Goal: Task Accomplishment & Management: Manage account settings

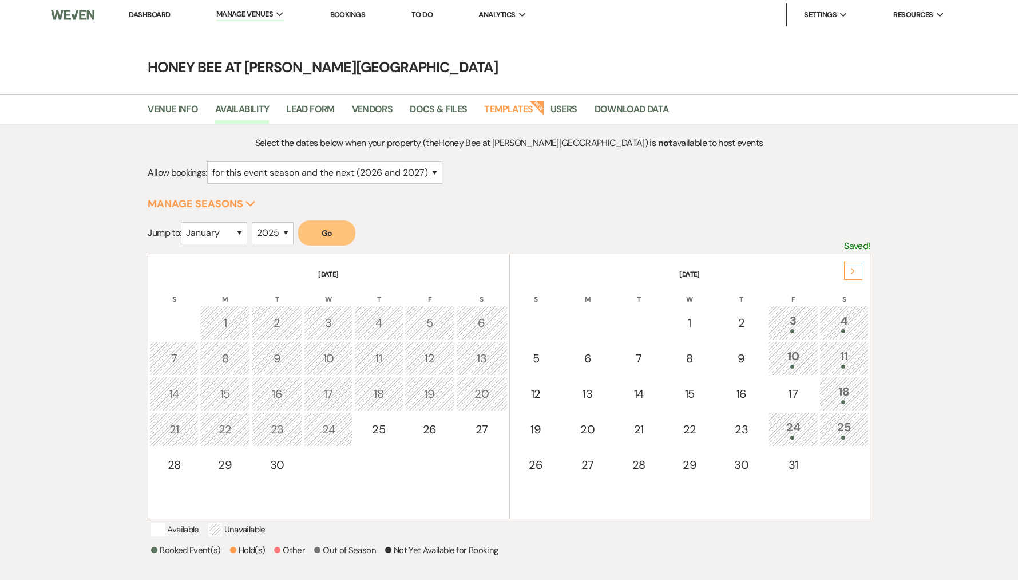
select select "2025"
click at [172, 11] on li "Dashboard" at bounding box center [149, 14] width 53 height 23
click at [148, 14] on link "Dashboard" at bounding box center [149, 15] width 41 height 10
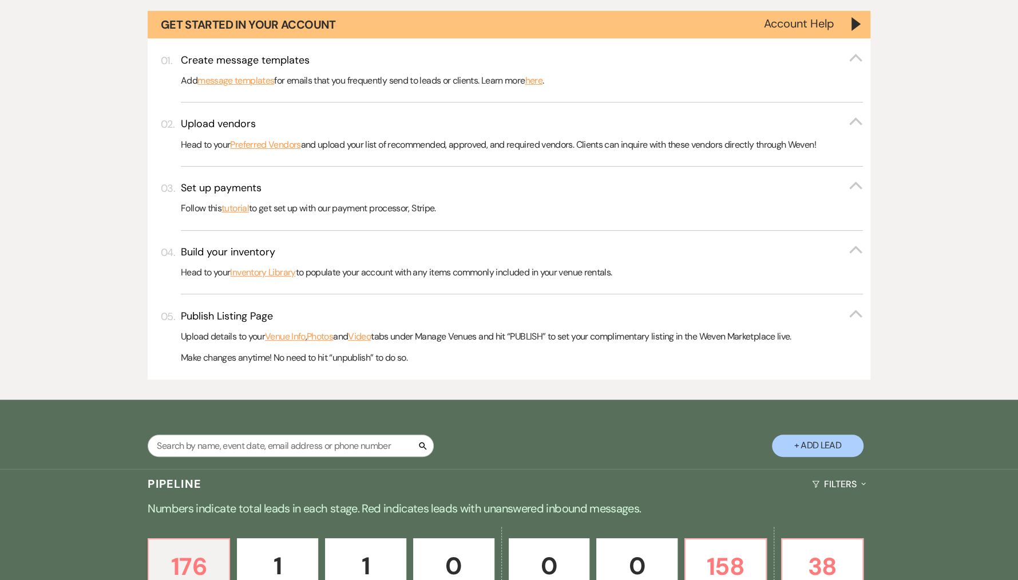
scroll to position [710, 0]
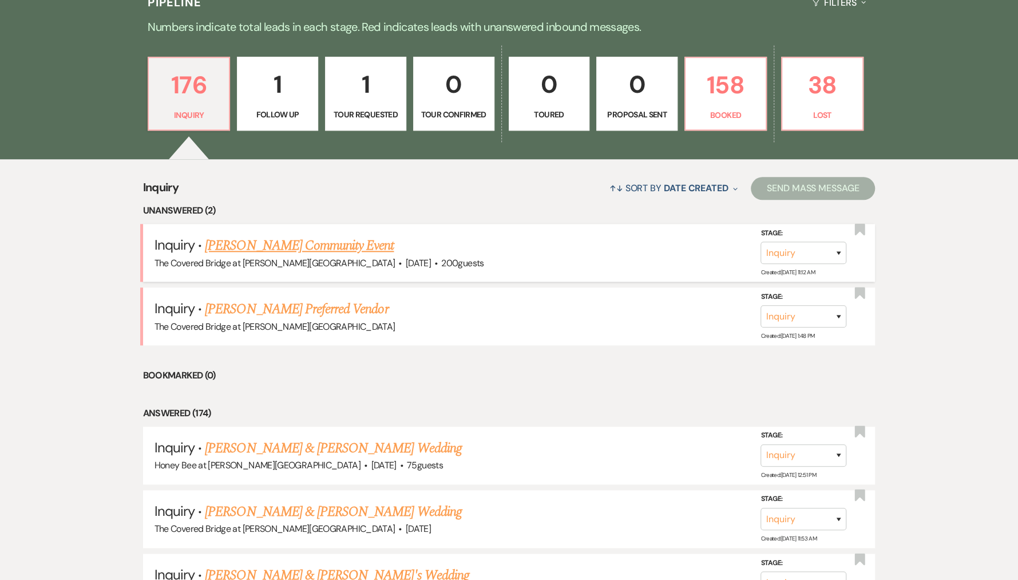
click at [310, 240] on link "[PERSON_NAME] Community Event" at bounding box center [299, 245] width 189 height 21
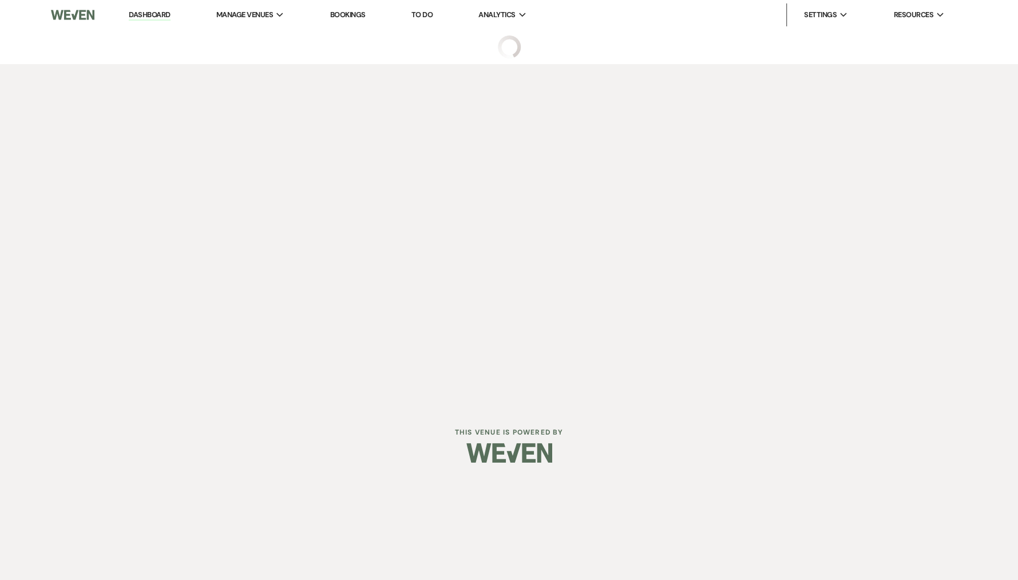
select select "5"
select select "7"
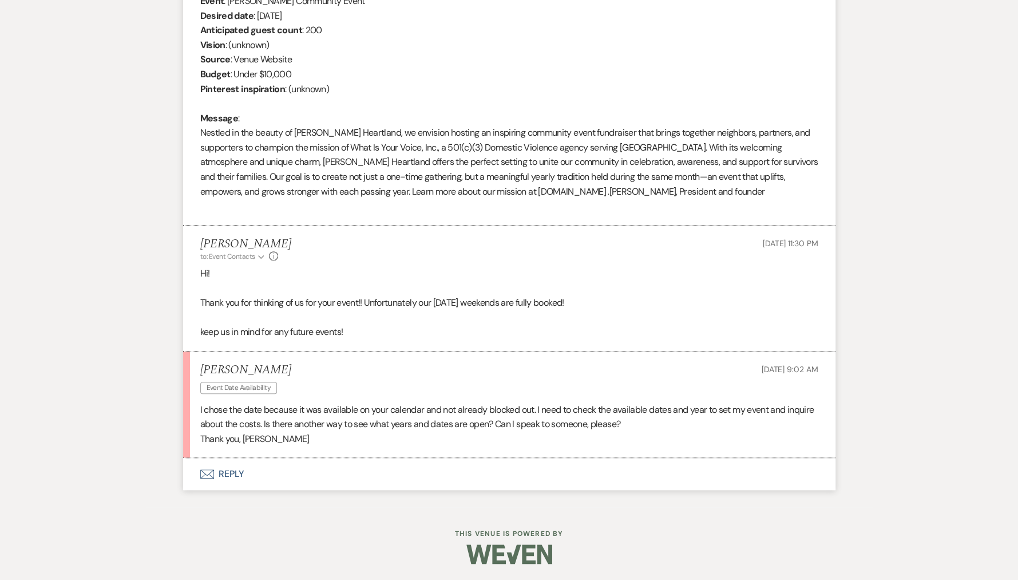
scroll to position [499, 0]
click at [236, 476] on button "Envelope Reply" at bounding box center [509, 474] width 652 height 32
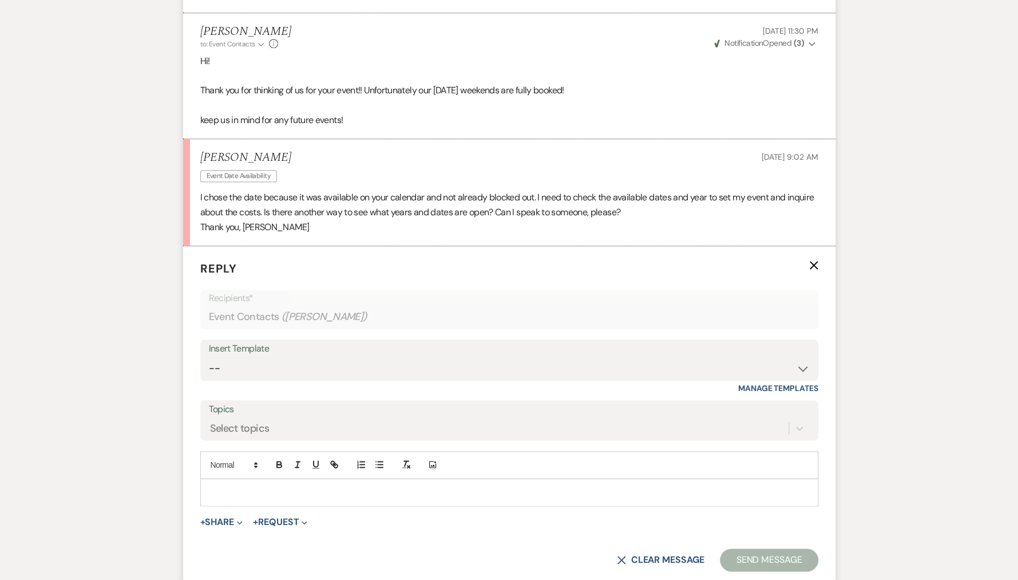
scroll to position [717, 0]
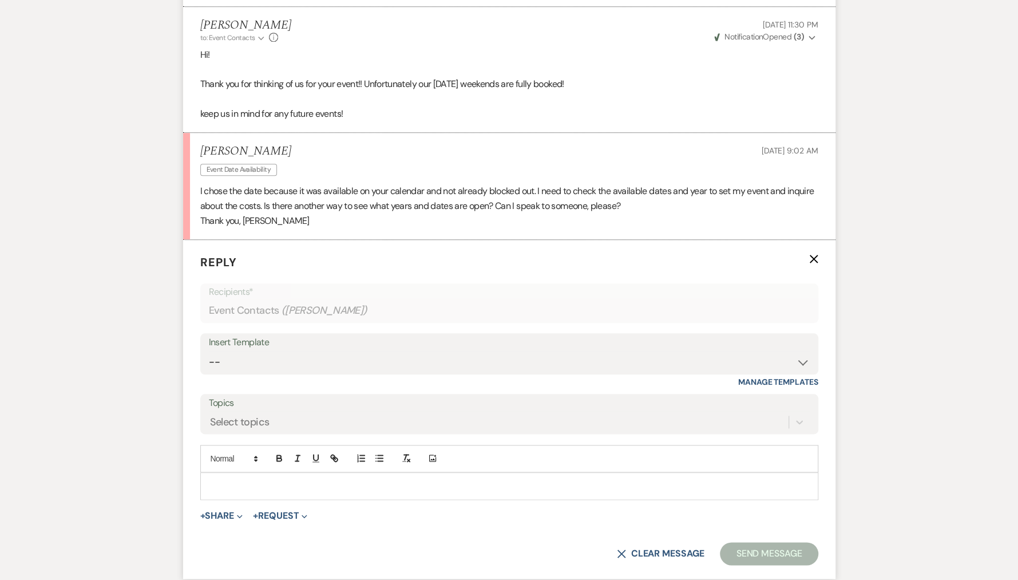
click at [277, 482] on p at bounding box center [509, 485] width 600 height 13
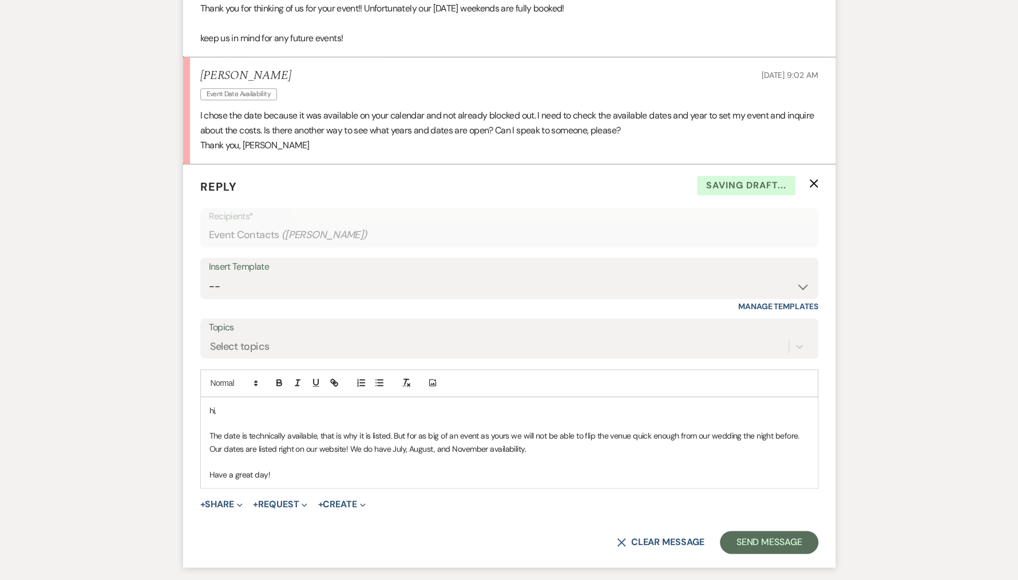
scroll to position [794, 0]
click at [778, 539] on button "Send Message" at bounding box center [769, 540] width 98 height 23
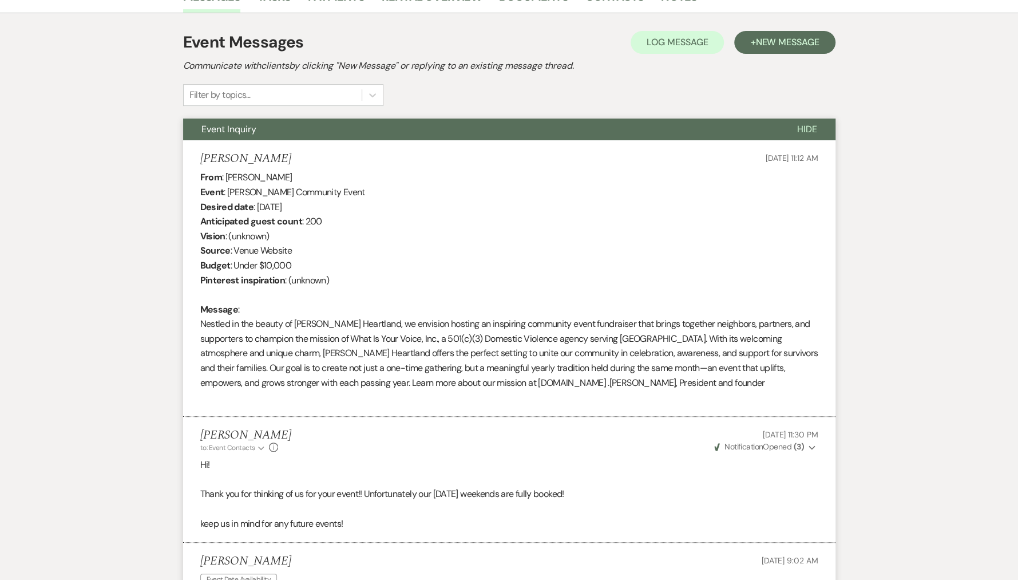
scroll to position [0, 0]
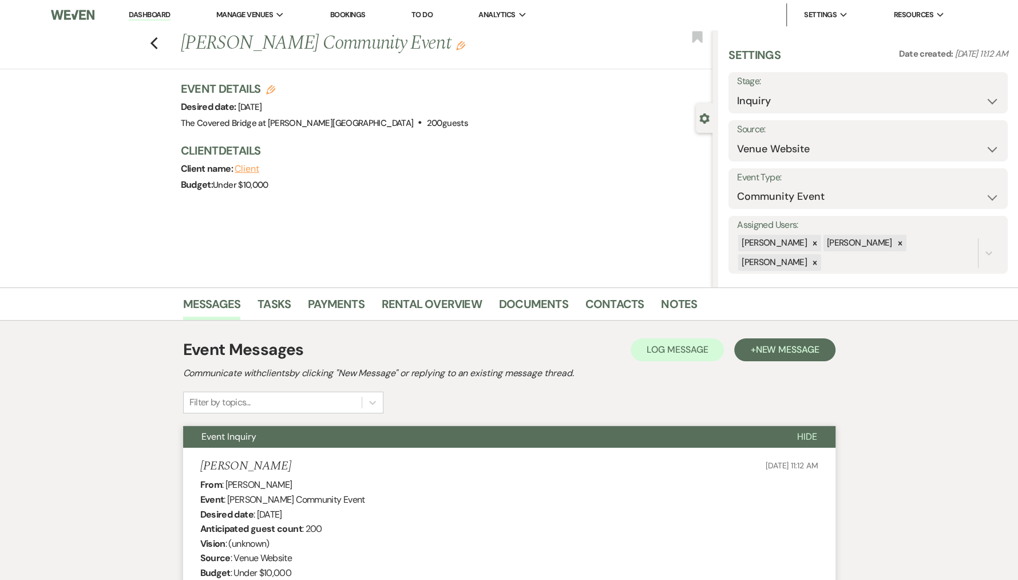
click at [145, 14] on link "Dashboard" at bounding box center [149, 15] width 41 height 11
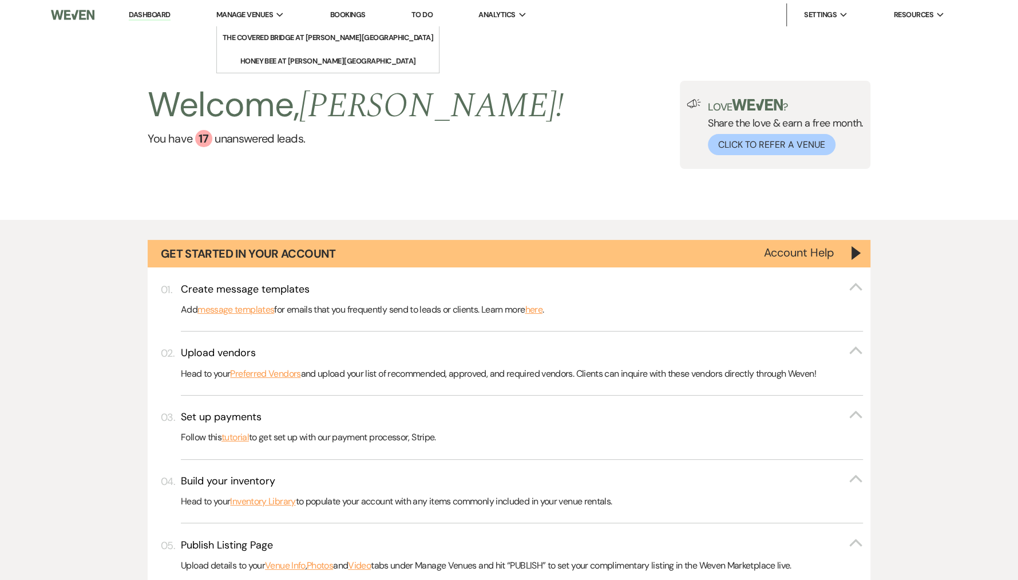
click at [245, 22] on li "Manage Venues Expand The Covered Bridge at Hopkins Heartland Honey Bee at Hopki…" at bounding box center [251, 14] width 80 height 23
click at [268, 35] on li "The Covered Bridge at [PERSON_NAME][GEOGRAPHIC_DATA]" at bounding box center [328, 37] width 211 height 11
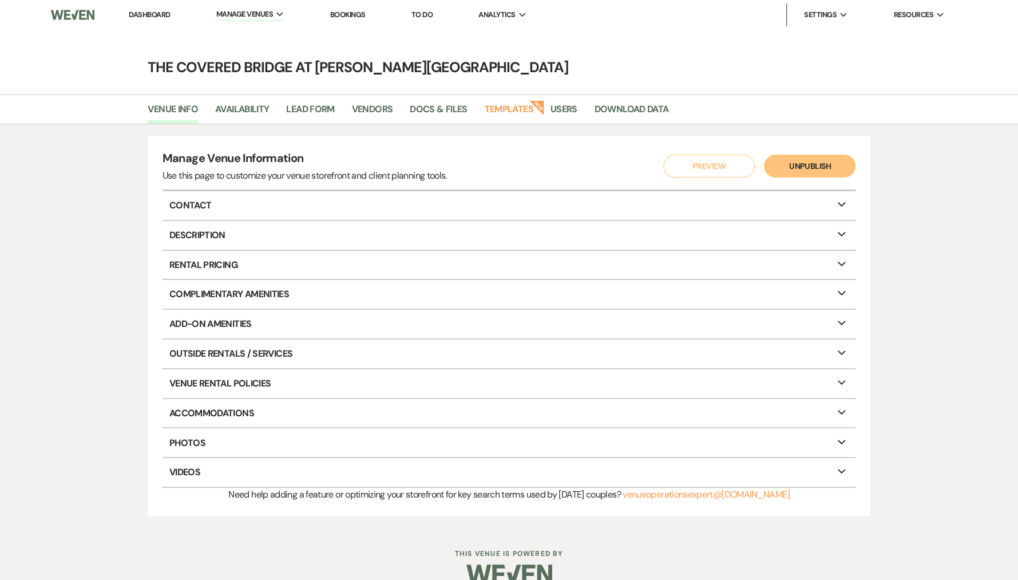
click at [150, 14] on link "Dashboard" at bounding box center [149, 15] width 41 height 10
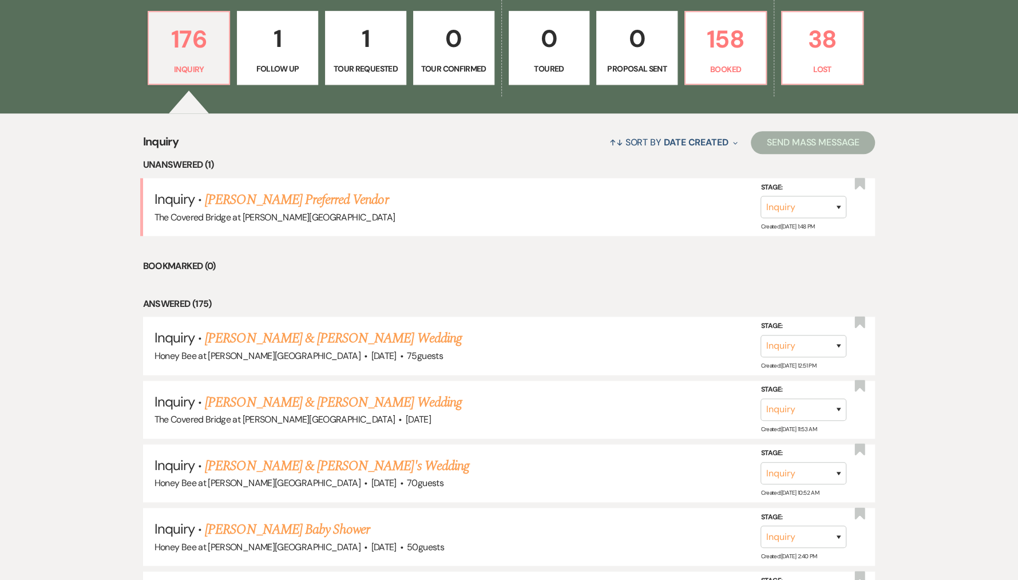
scroll to position [641, 0]
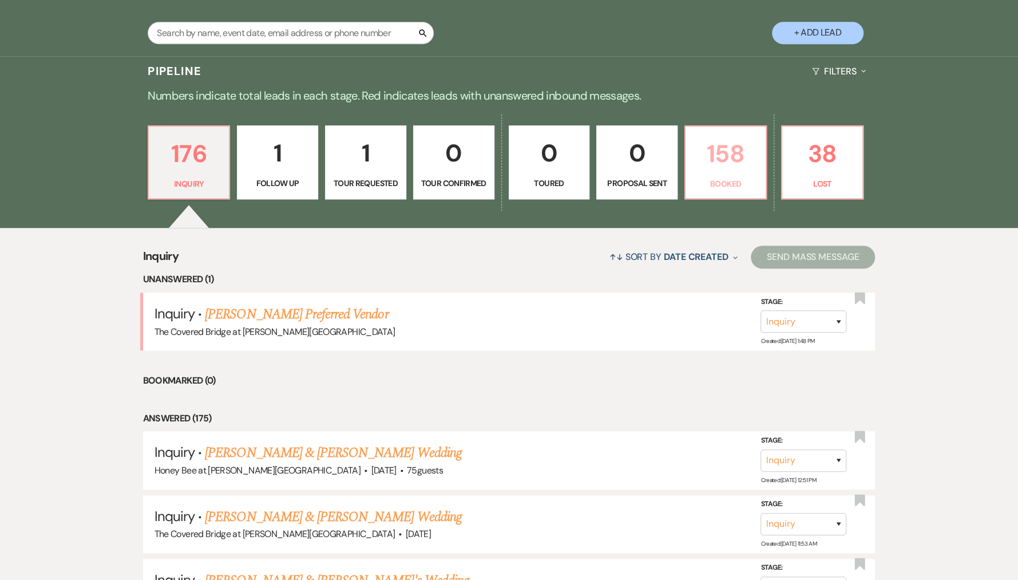
click at [685, 159] on link "158 Booked" at bounding box center [725, 162] width 82 height 74
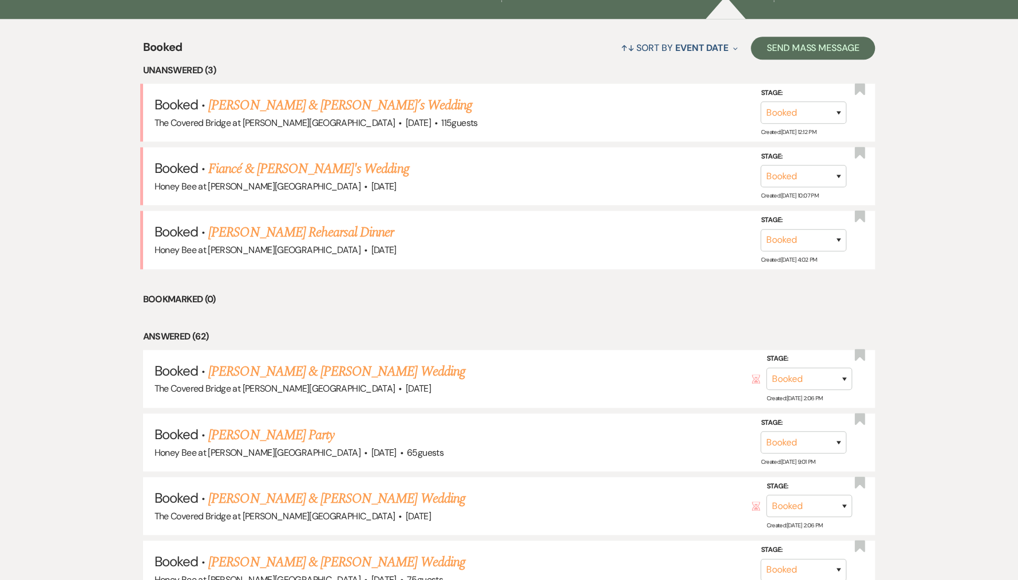
scroll to position [785, 0]
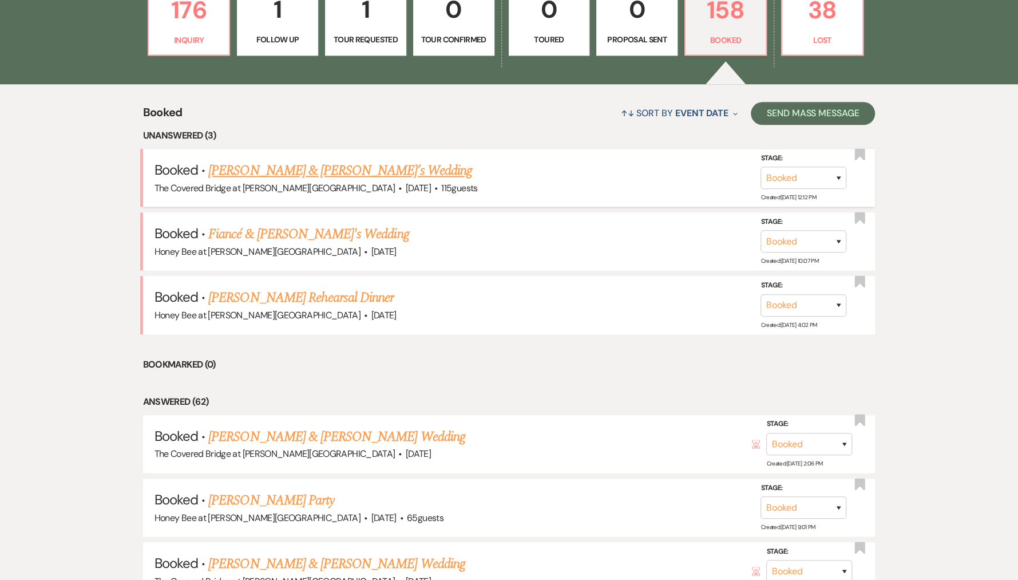
click at [289, 172] on link "Elizabeth Pepper & Matthew’s Wedding" at bounding box center [340, 170] width 264 height 21
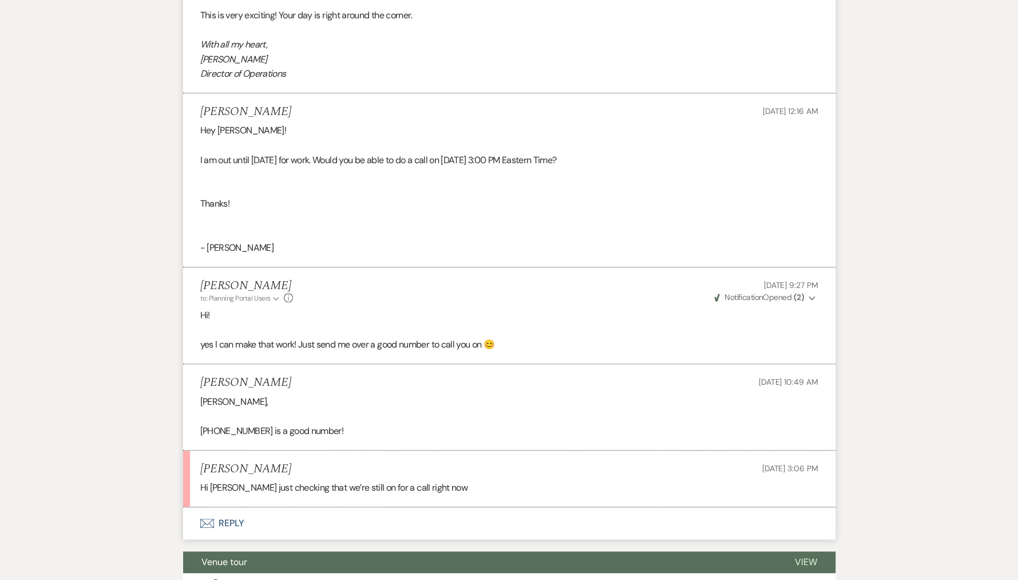
scroll to position [503, 0]
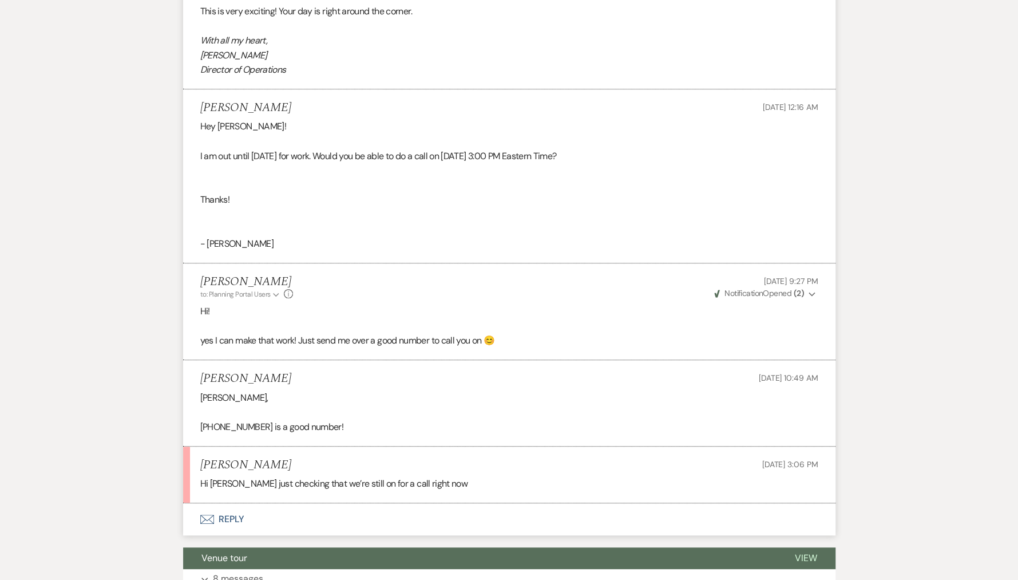
click at [245, 516] on button "Envelope Reply" at bounding box center [509, 519] width 652 height 32
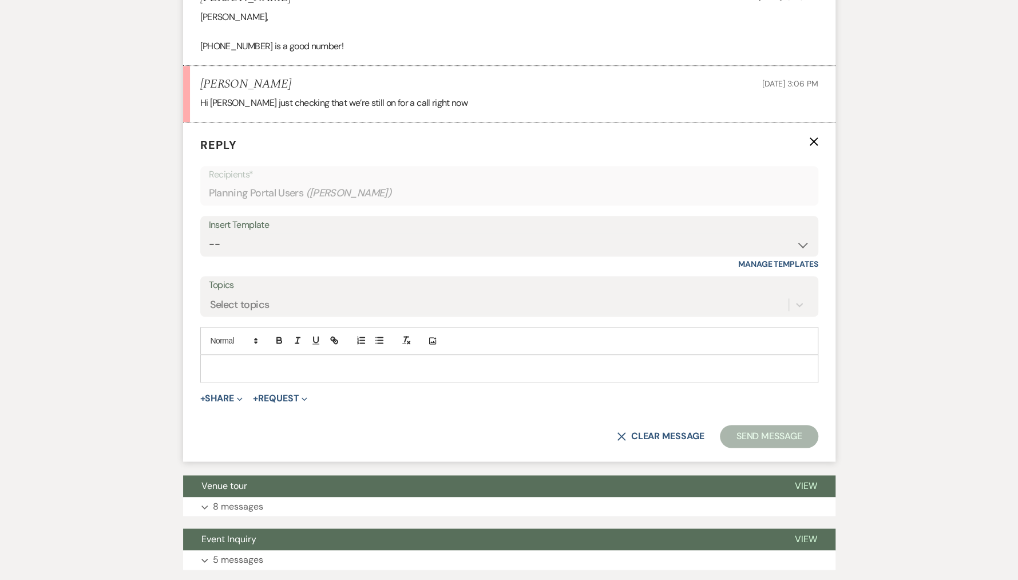
scroll to position [1015, 0]
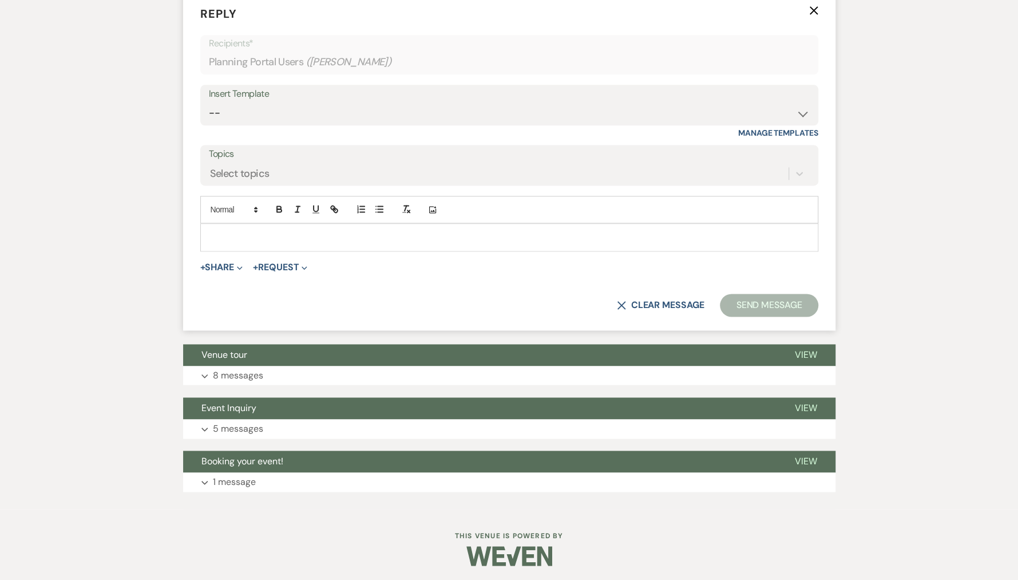
click at [257, 233] on p at bounding box center [509, 237] width 600 height 13
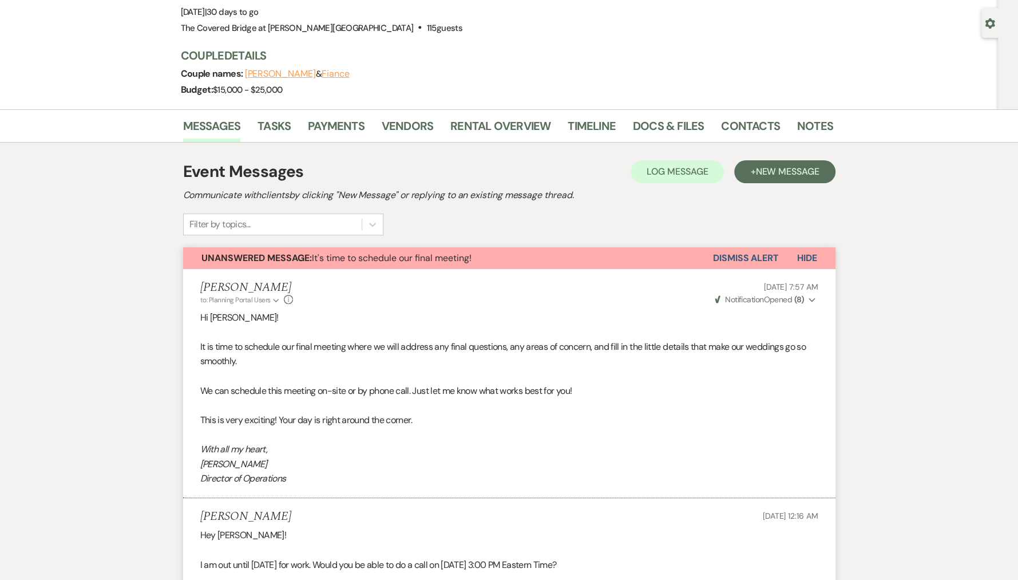
scroll to position [54, 0]
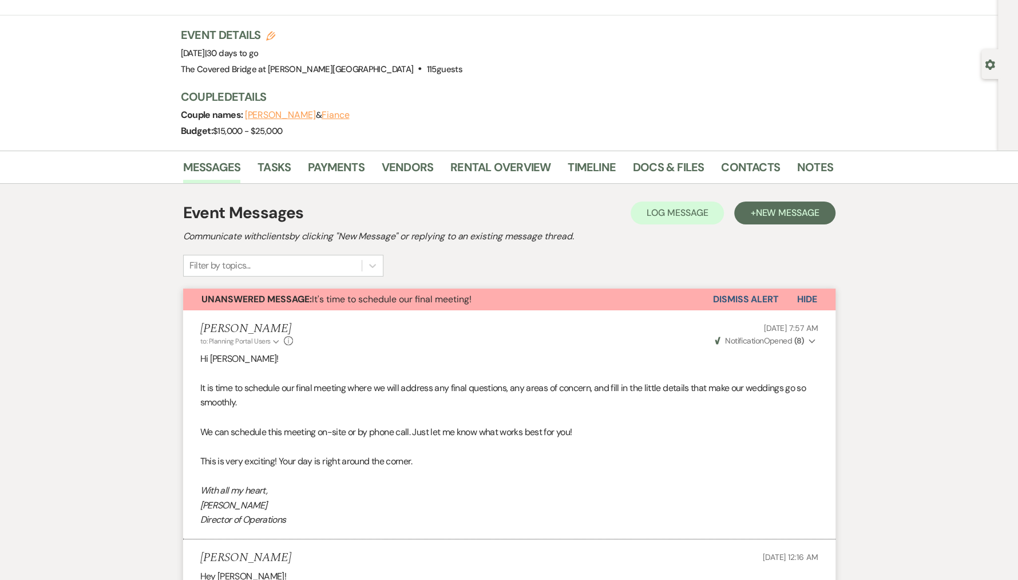
click at [749, 299] on button "Dismiss Alert" at bounding box center [746, 299] width 66 height 22
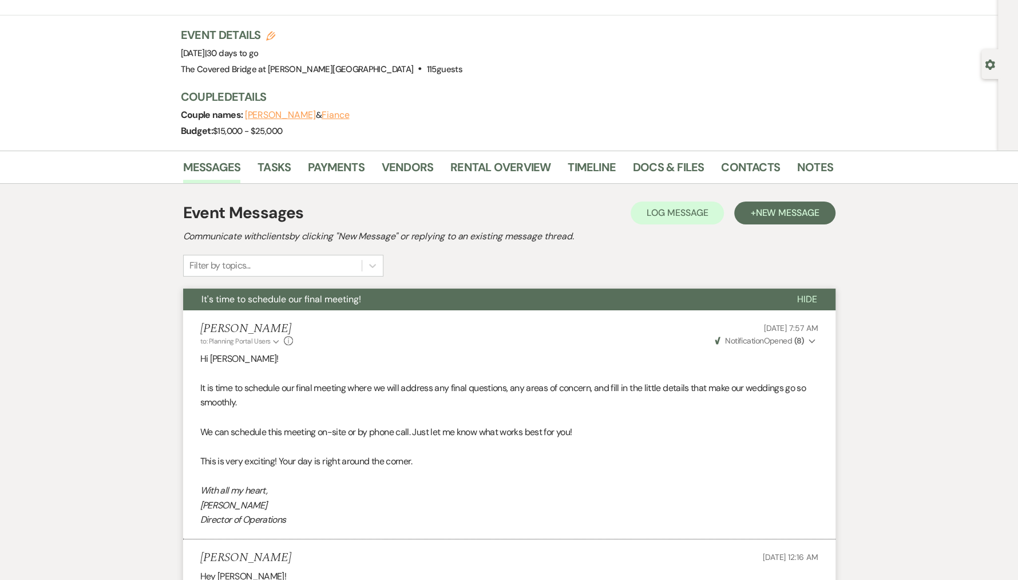
scroll to position [0, 0]
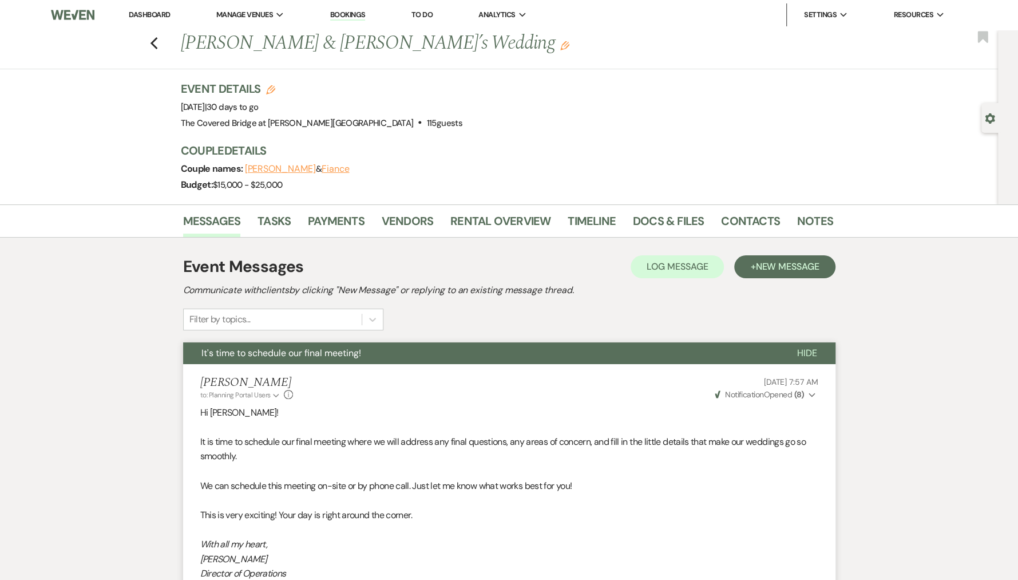
click at [155, 15] on link "Dashboard" at bounding box center [149, 15] width 41 height 10
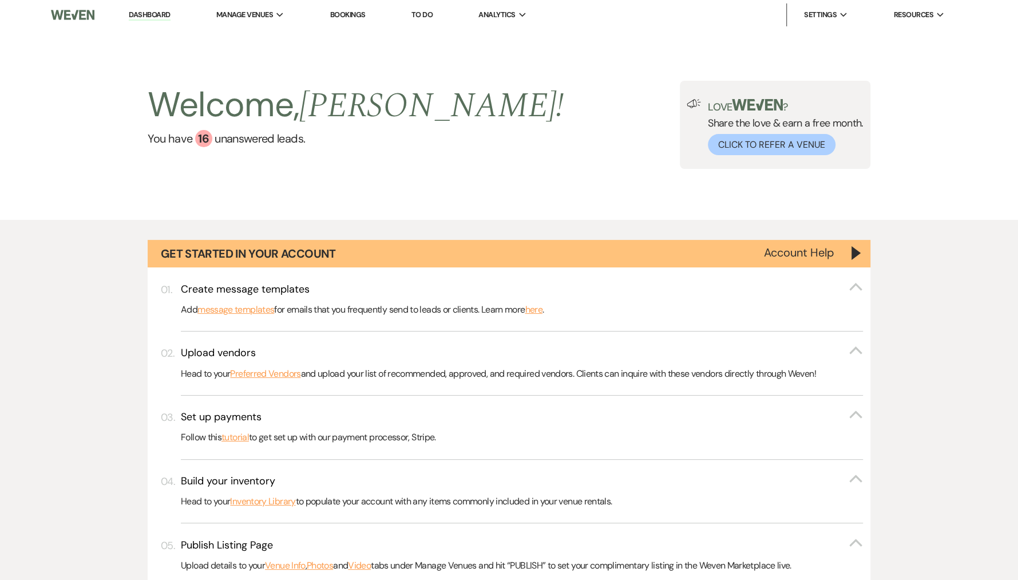
click at [154, 14] on link "Dashboard" at bounding box center [149, 15] width 41 height 11
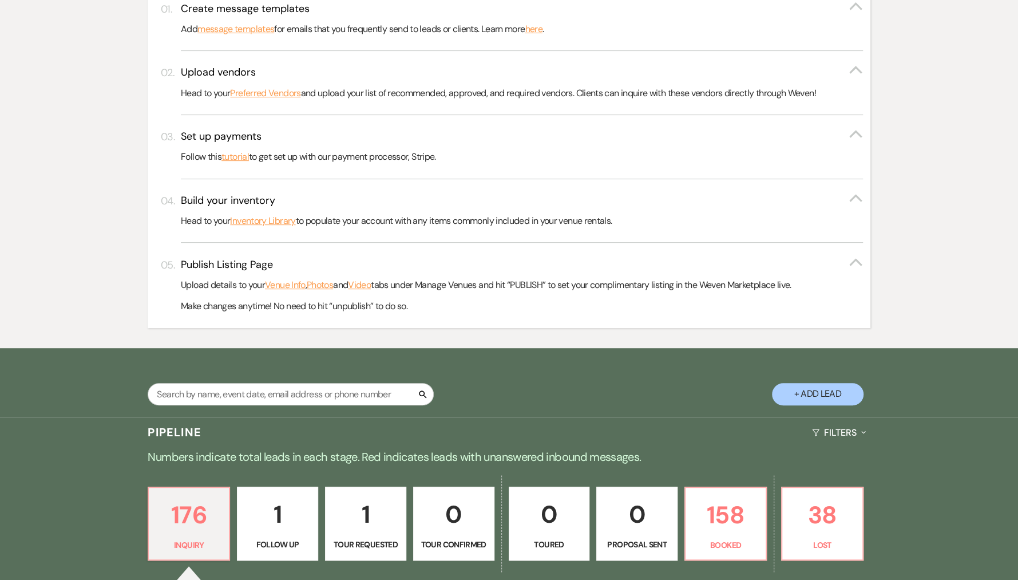
scroll to position [589, 0]
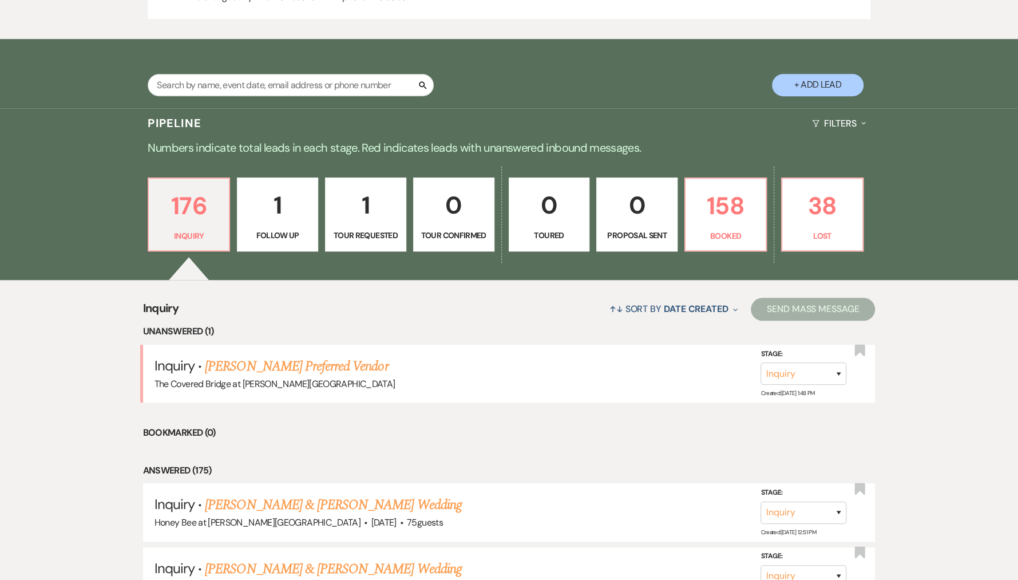
click at [678, 234] on div "176 Inquiry 1 Follow Up 1 Tour Requested 0 Tour Confirmed 0 Toured 0 Proposal S…" at bounding box center [509, 222] width 824 height 117
click at [732, 234] on p "Booked" at bounding box center [725, 235] width 66 height 13
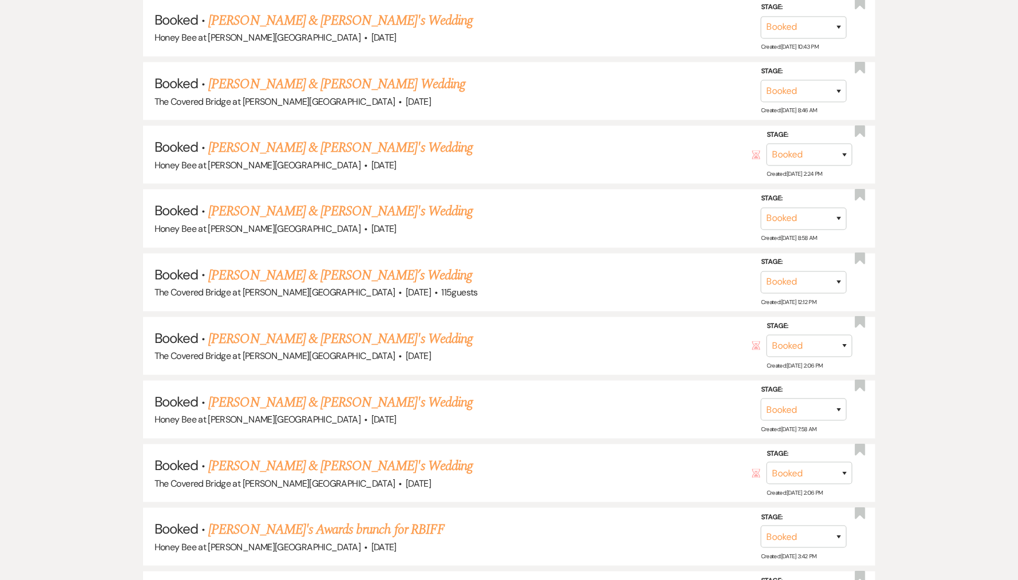
scroll to position [1538, 0]
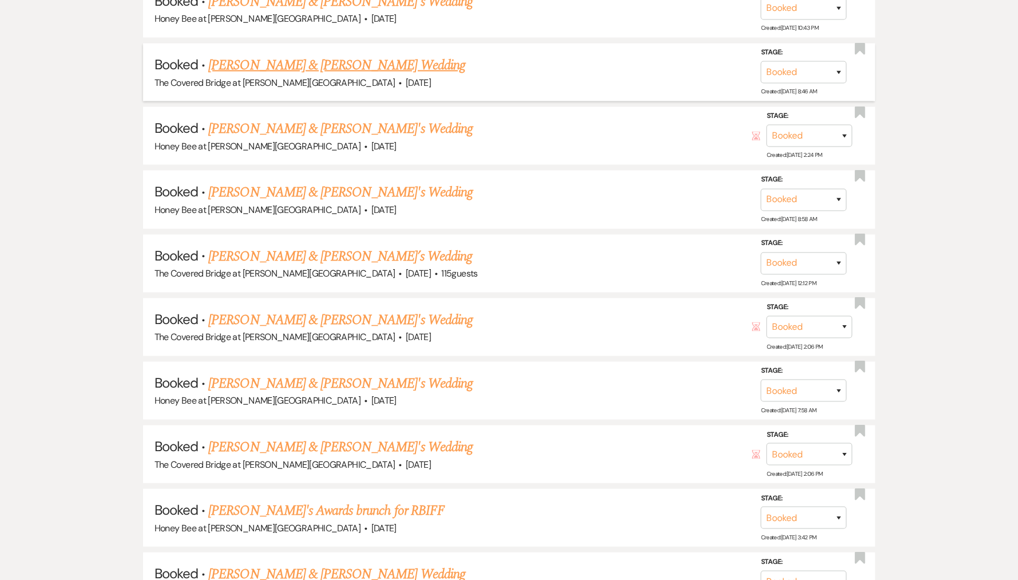
click at [400, 61] on link "Victoria Glasgow & Ethan Wham's Wedding" at bounding box center [336, 65] width 256 height 21
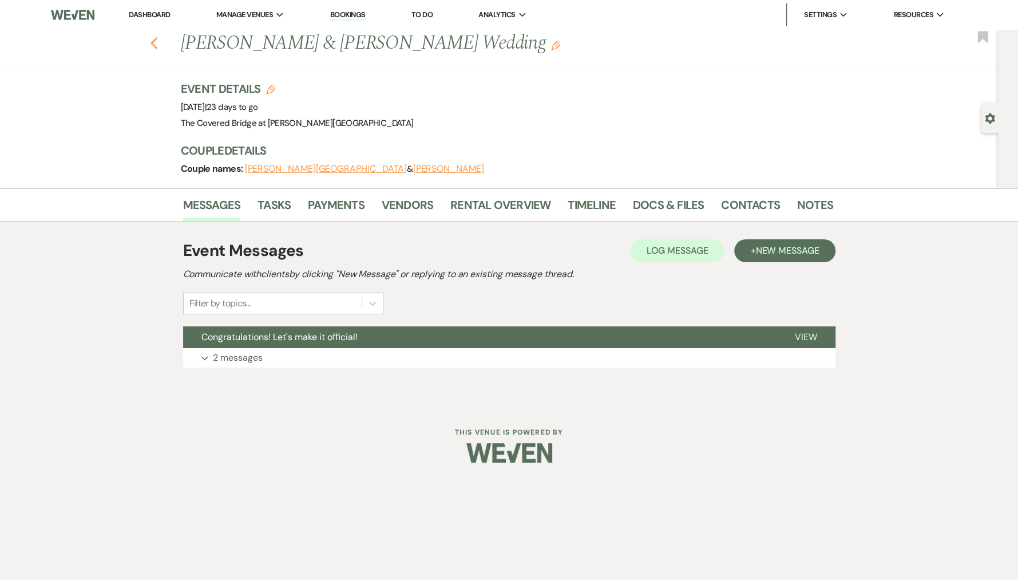
click at [156, 37] on icon "Previous" at bounding box center [154, 44] width 9 height 14
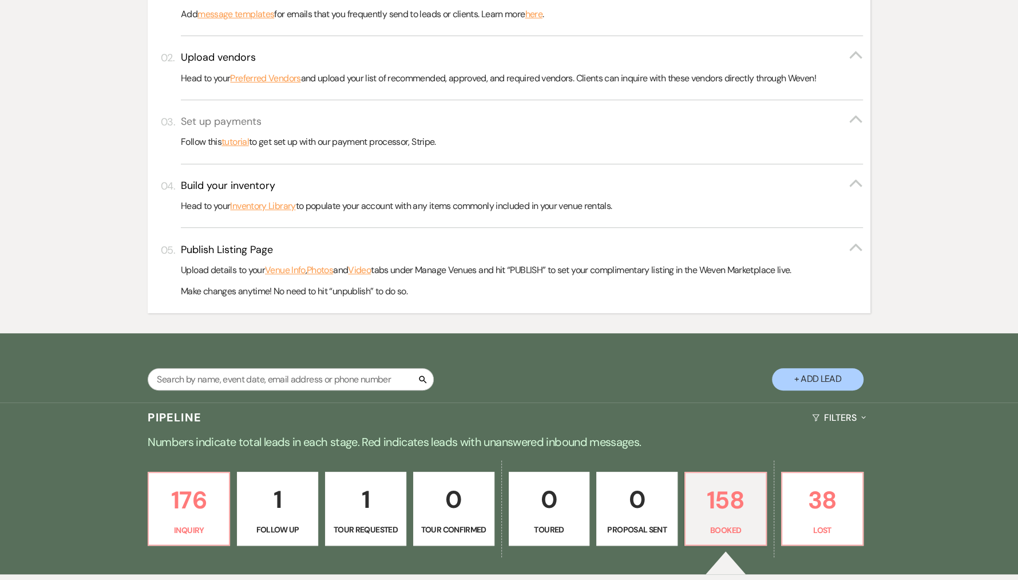
scroll to position [594, 0]
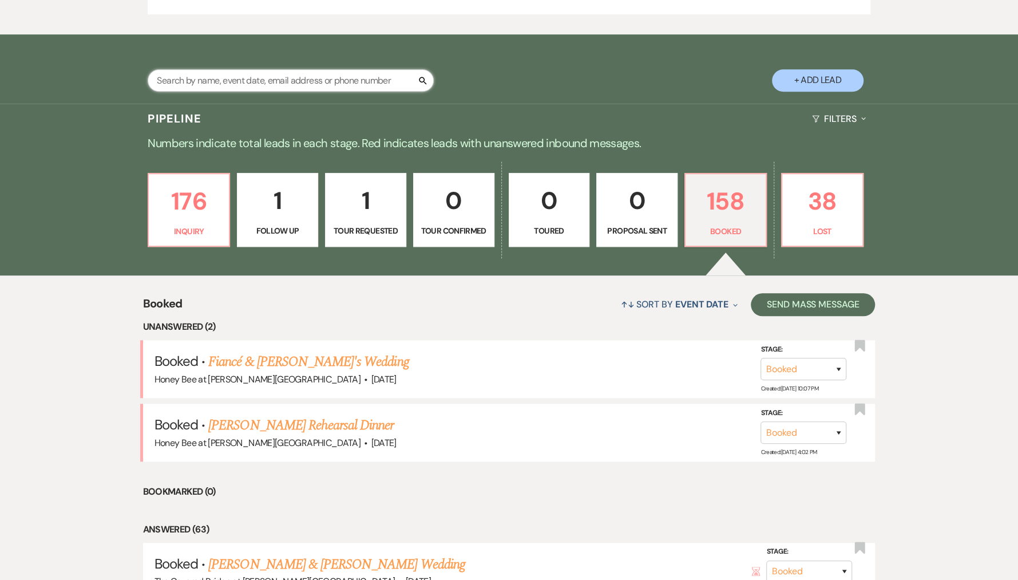
click at [288, 81] on input "text" at bounding box center [291, 80] width 286 height 22
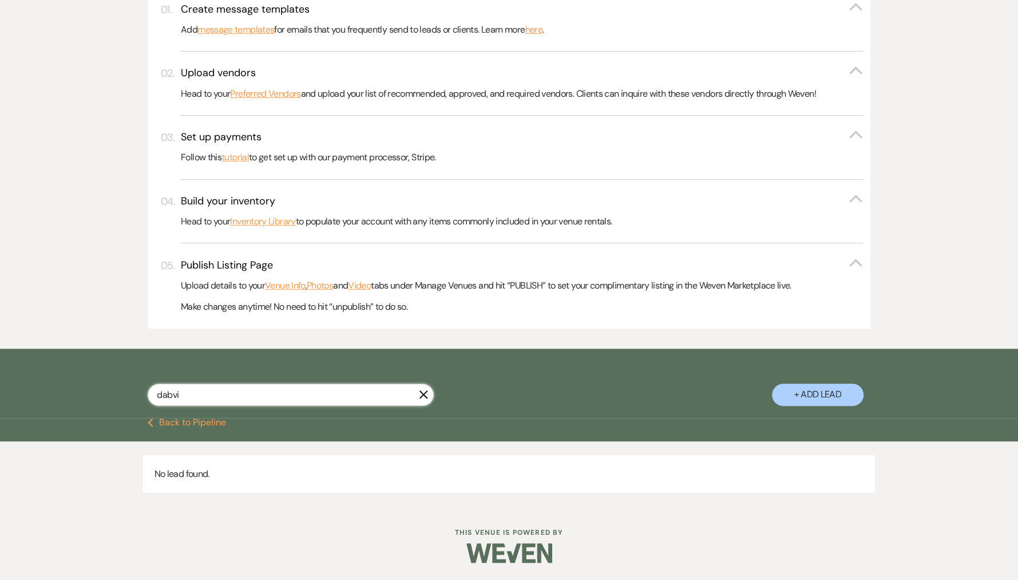
scroll to position [279, 0]
type input "davi"
select select "9"
select select "8"
select select "4"
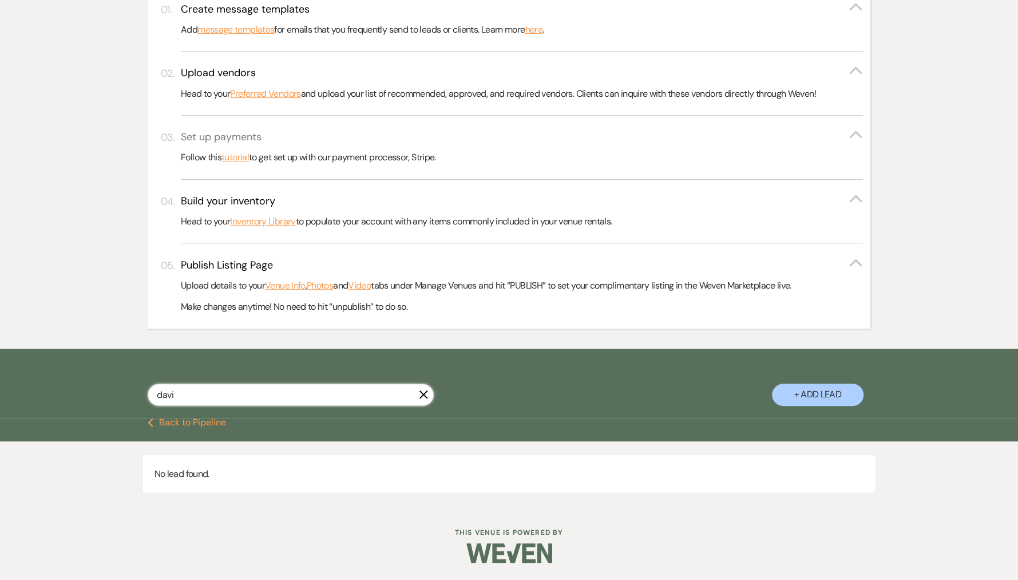
select select "8"
select select "5"
select select "8"
select select "5"
select select "8"
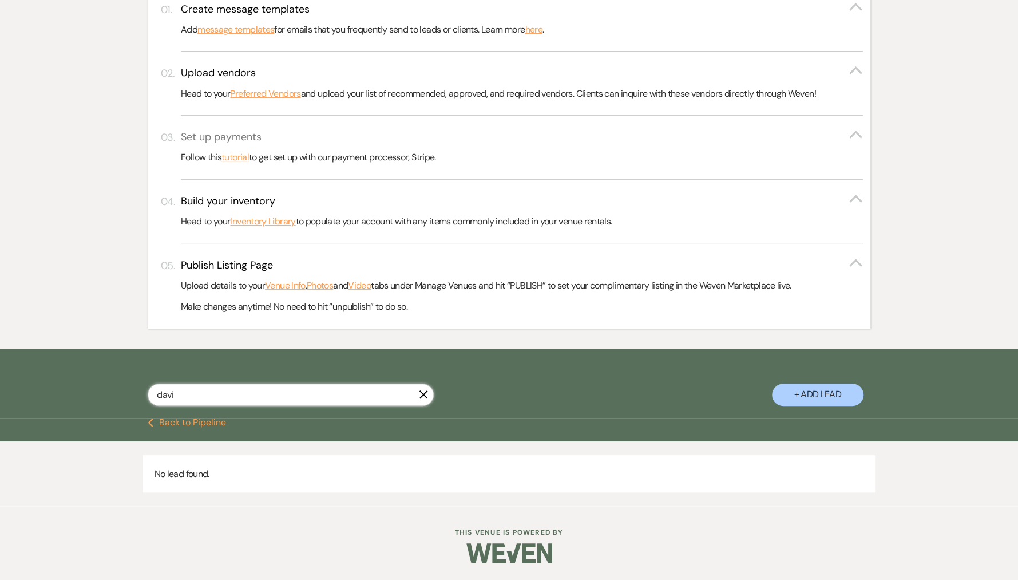
select select "11"
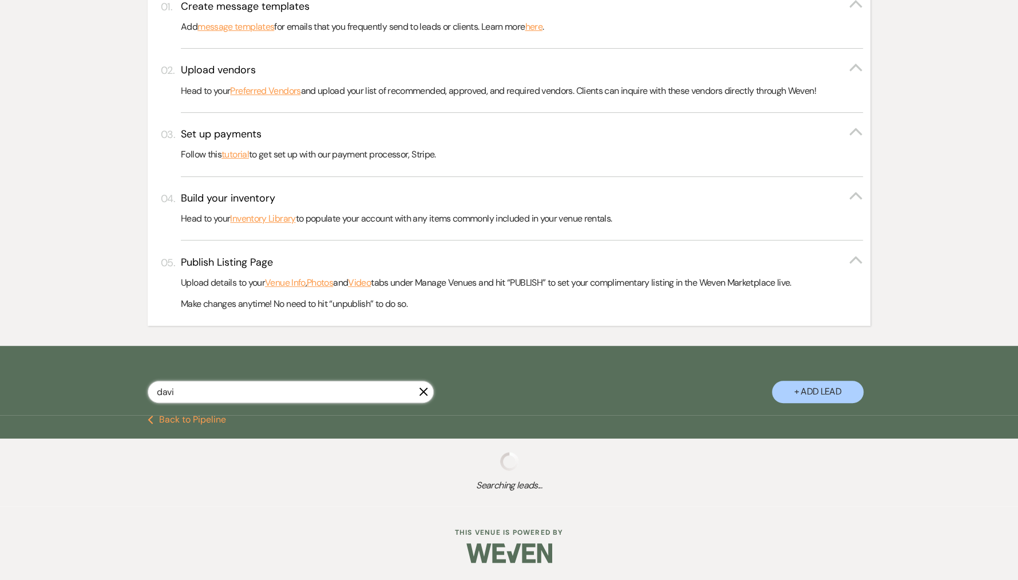
select select "9"
select select "8"
select select "5"
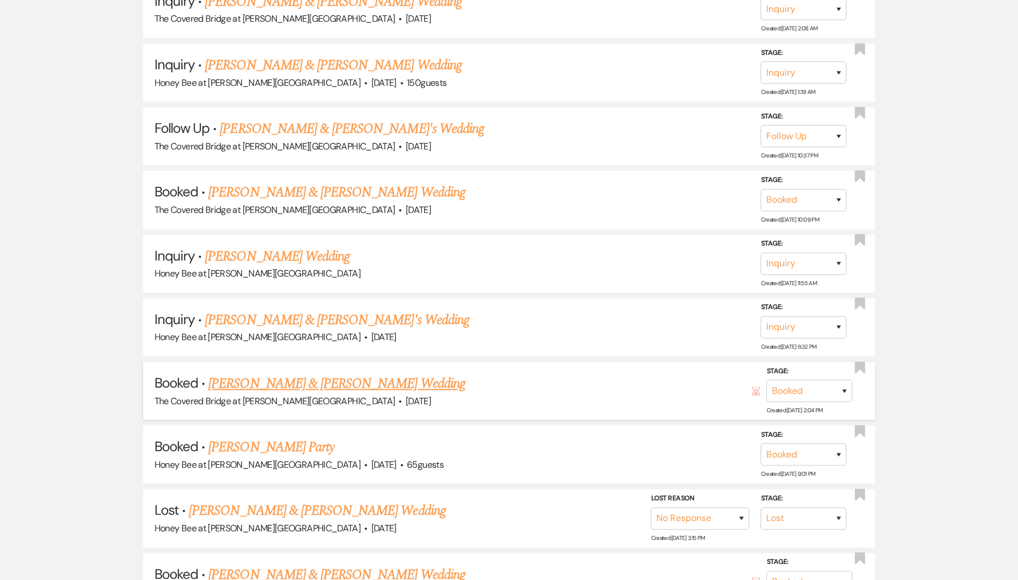
scroll to position [772, 0]
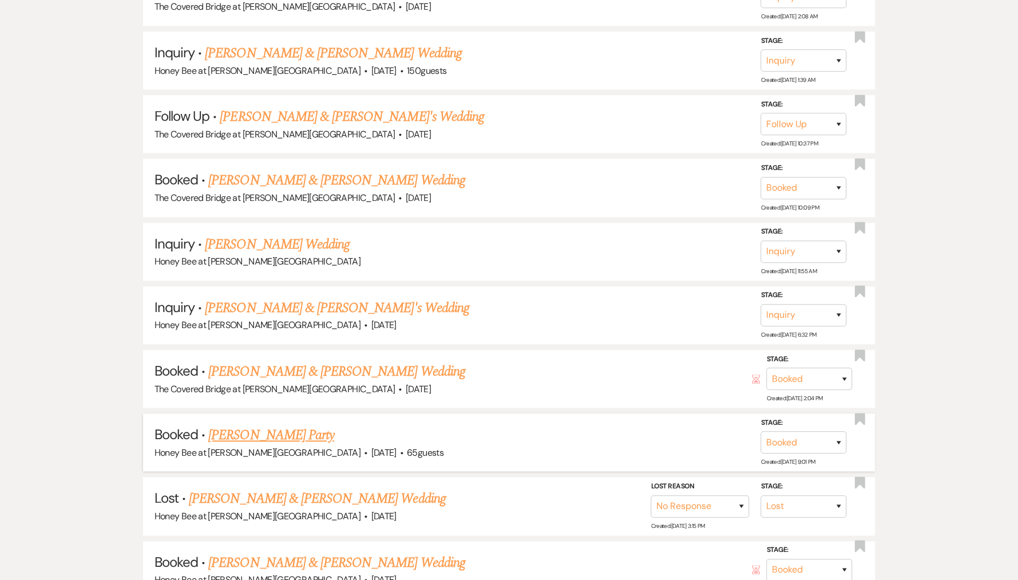
type input "davi"
click at [289, 427] on link "David Ducsik's Party" at bounding box center [271, 435] width 126 height 21
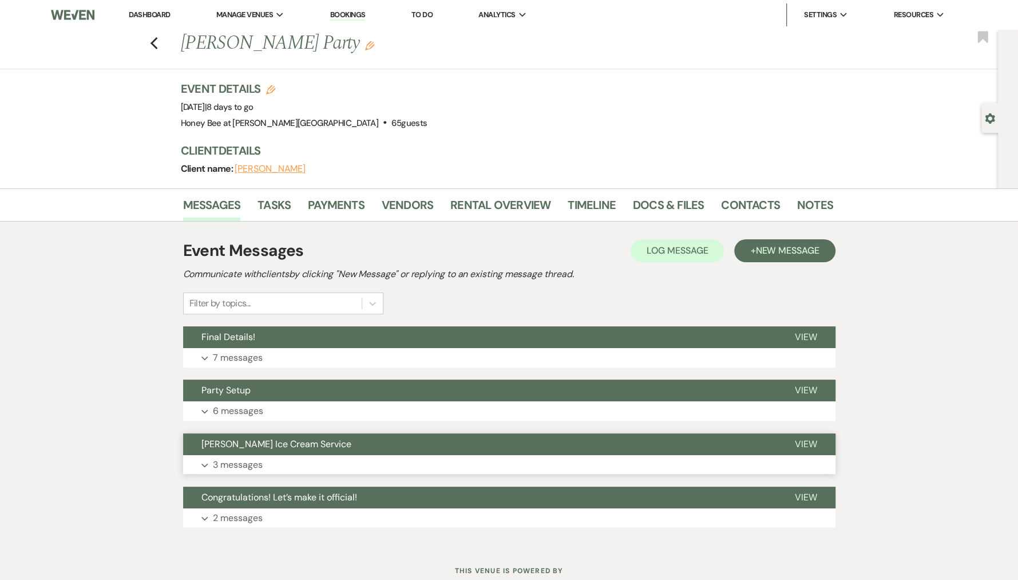
click at [241, 455] on button "Expand 3 messages" at bounding box center [509, 464] width 652 height 19
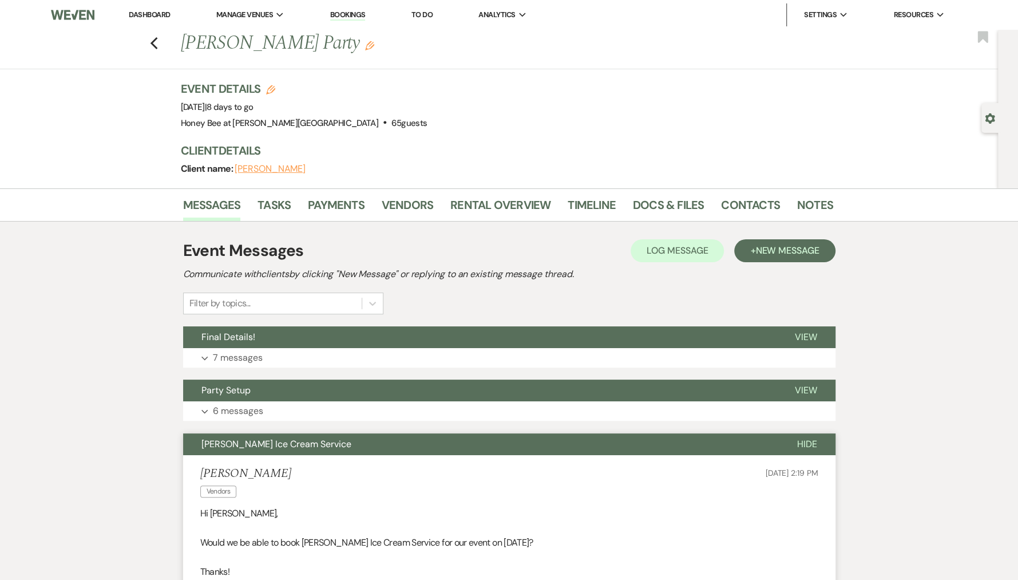
click at [158, 49] on div "Previous David Ducsik's Party Edit Bookmark" at bounding box center [495, 49] width 1003 height 39
click at [155, 39] on use "button" at bounding box center [153, 43] width 7 height 13
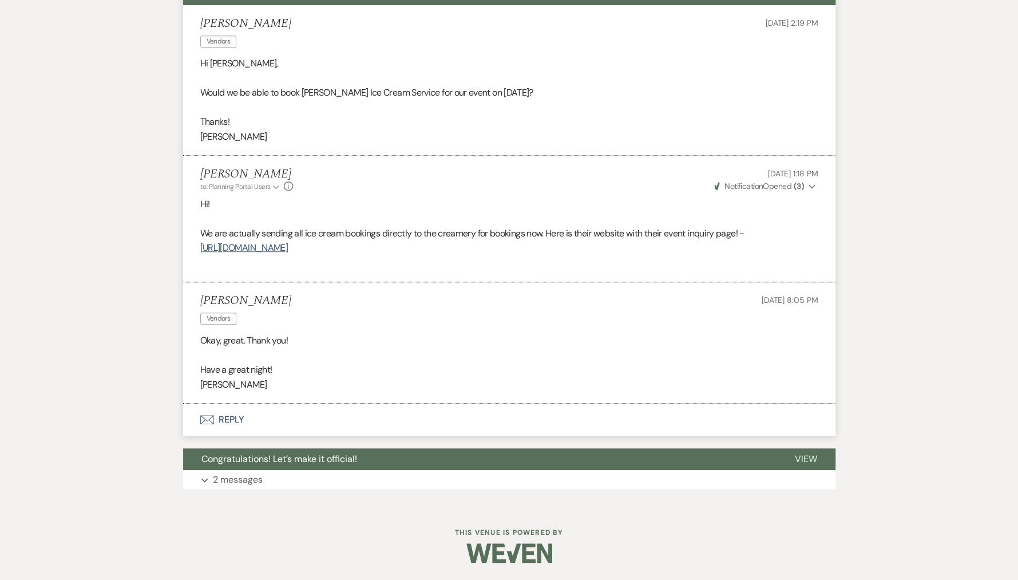
select select "9"
select select "8"
select select "5"
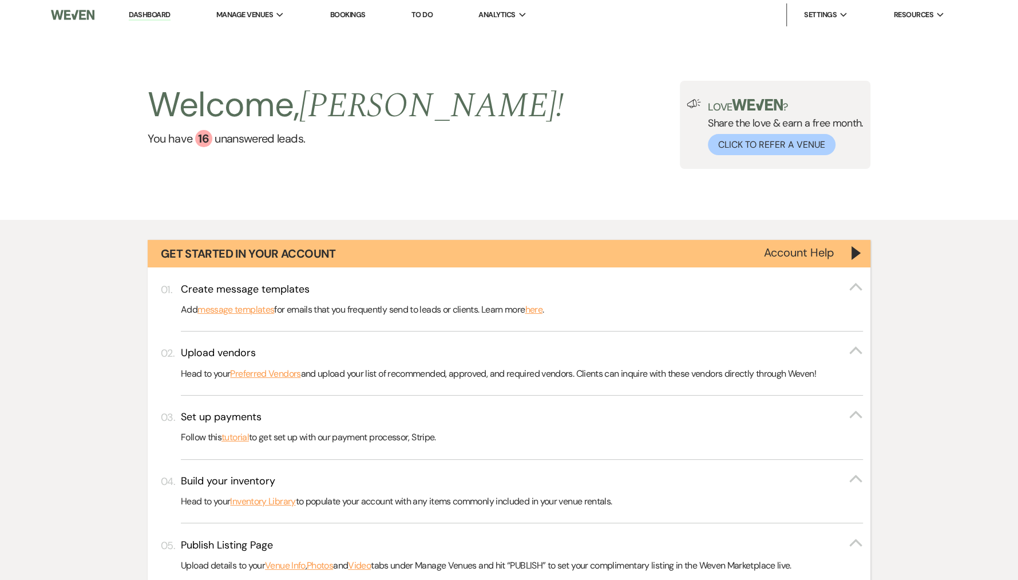
scroll to position [486, 0]
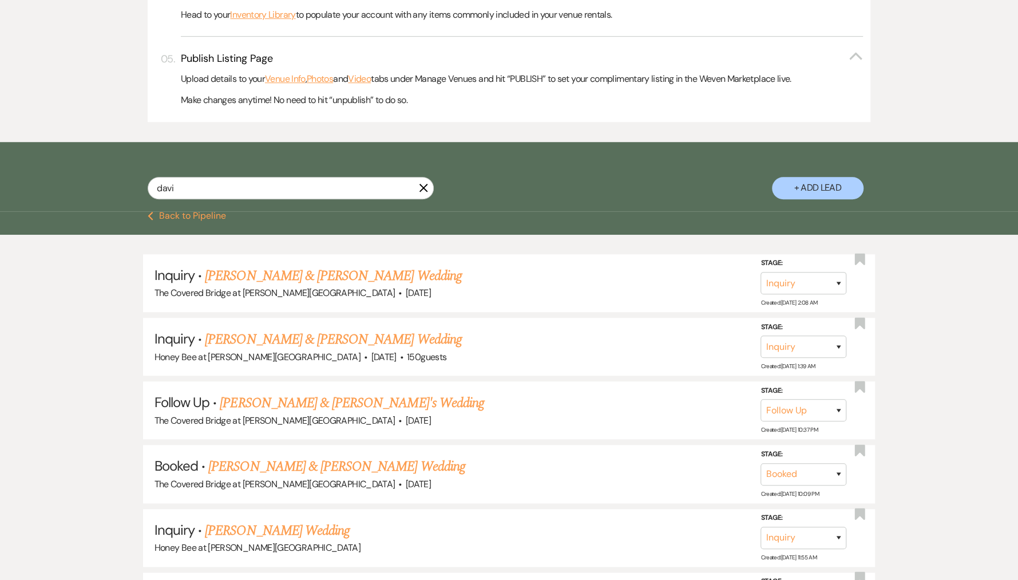
click at [423, 187] on use "button" at bounding box center [423, 188] width 9 height 9
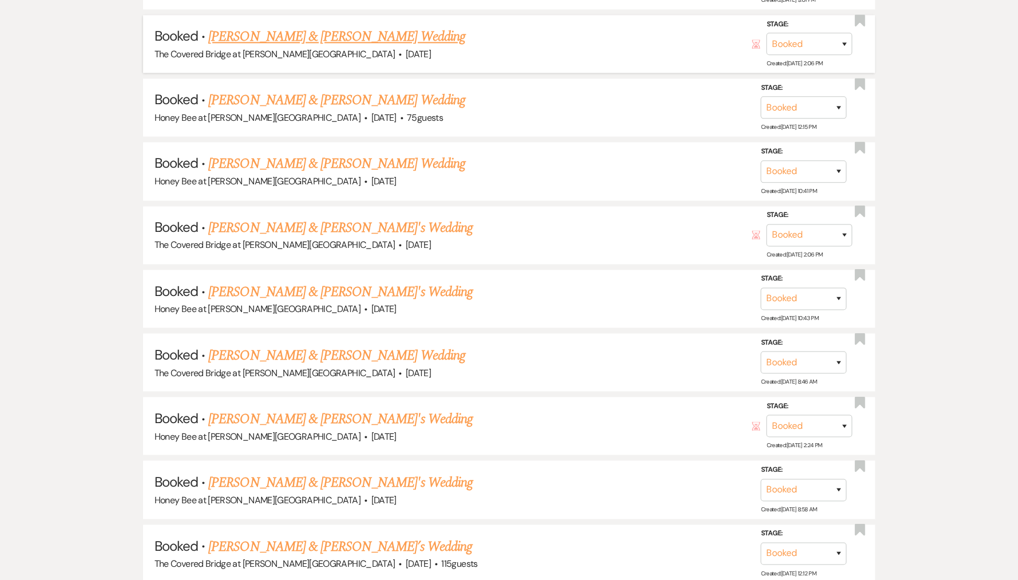
scroll to position [1310, 0]
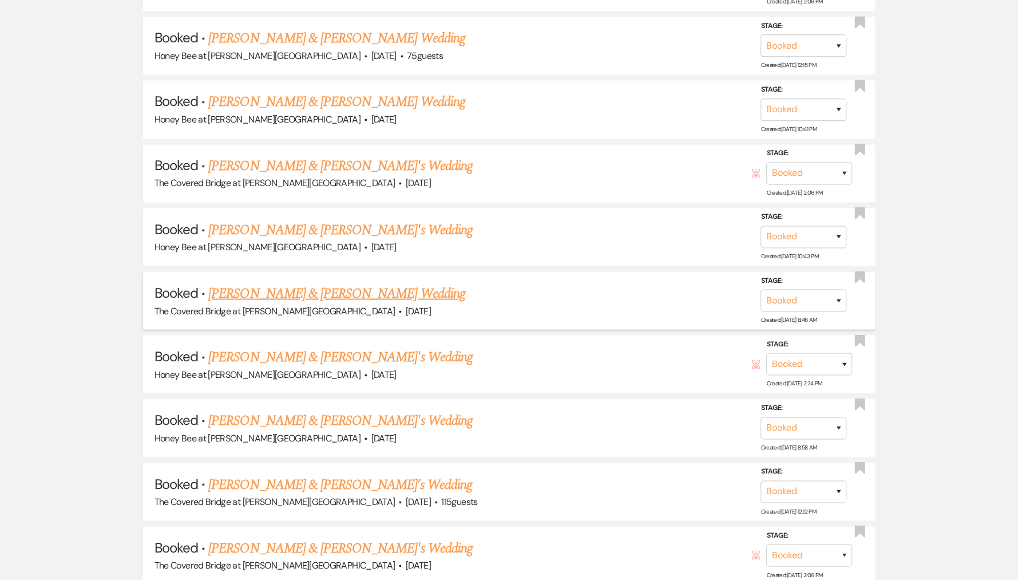
click at [374, 287] on link "Victoria Glasgow & Ethan Wham's Wedding" at bounding box center [336, 293] width 256 height 21
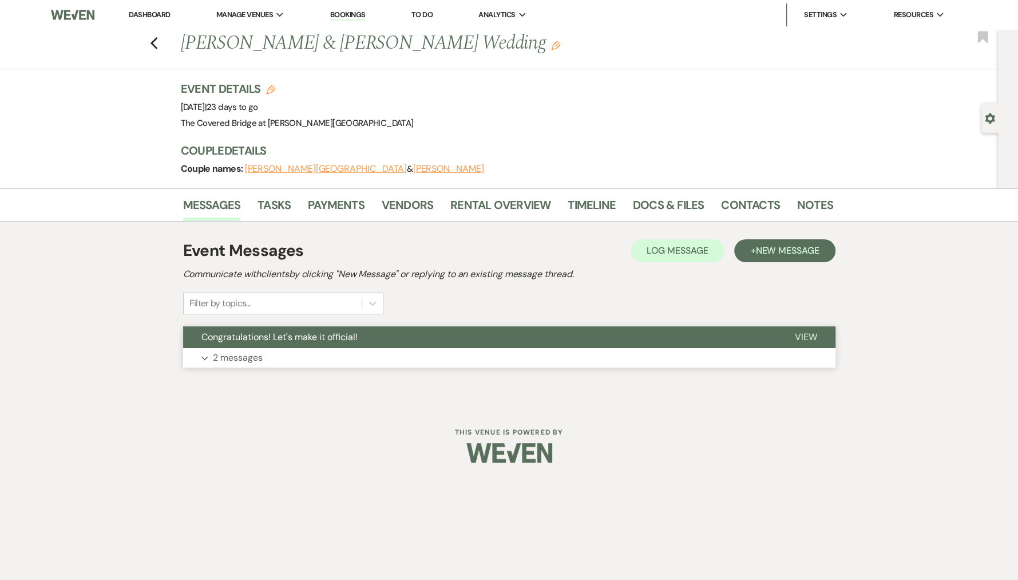
click at [243, 354] on p "2 messages" at bounding box center [238, 357] width 50 height 15
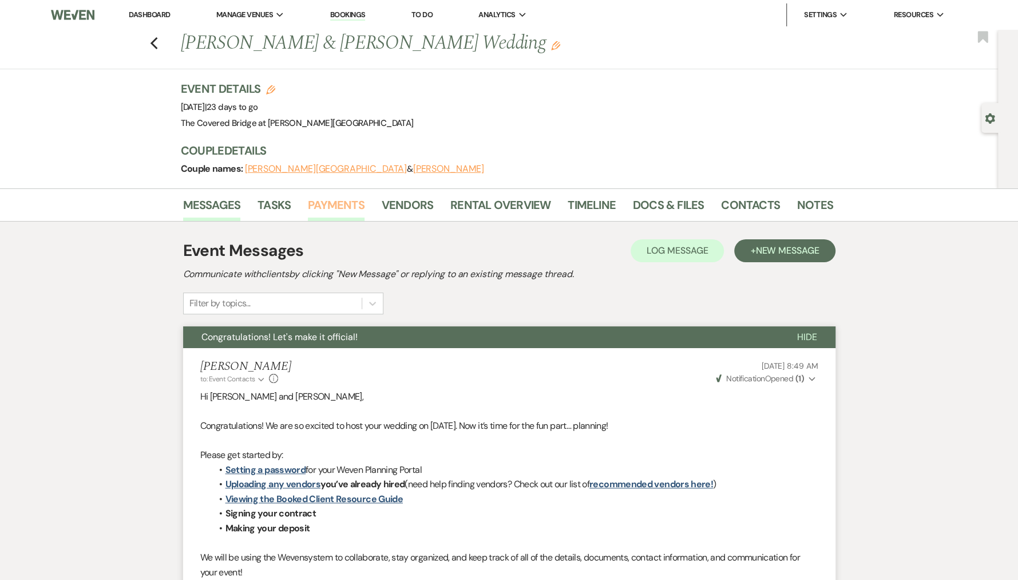
click at [335, 201] on link "Payments" at bounding box center [336, 208] width 57 height 25
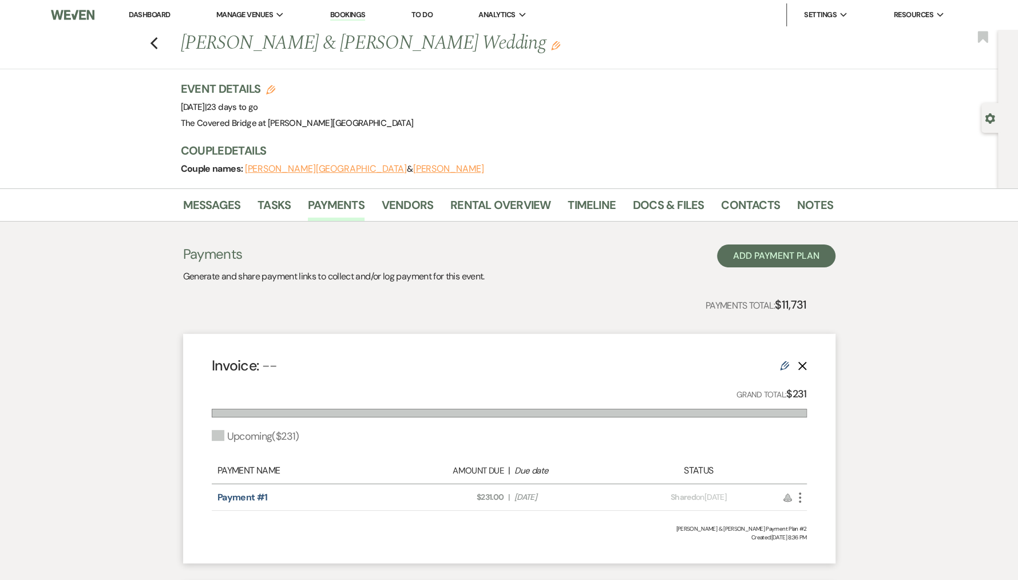
click at [271, 168] on button "Victoria Glasgow" at bounding box center [326, 168] width 162 height 9
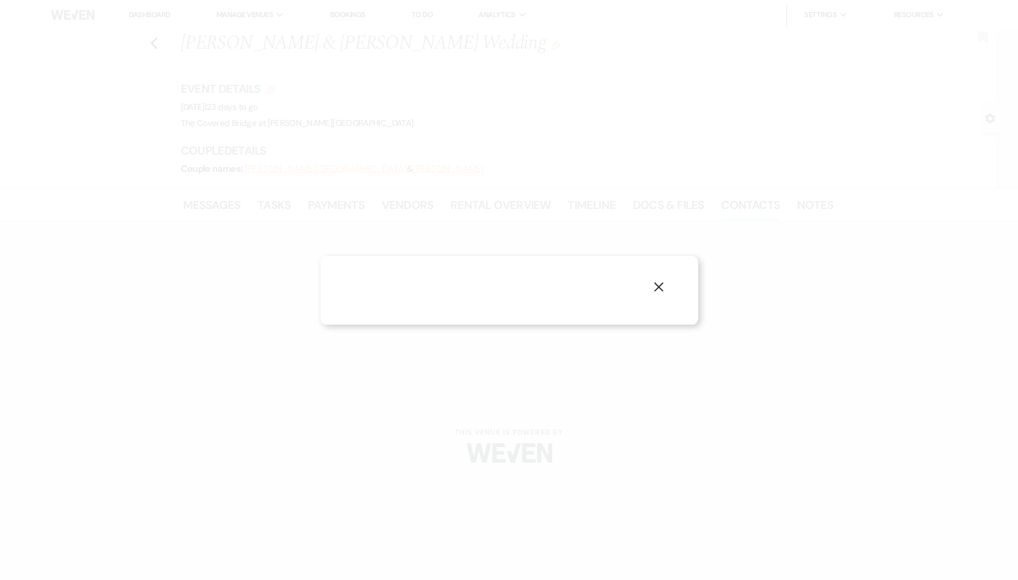
select select "1"
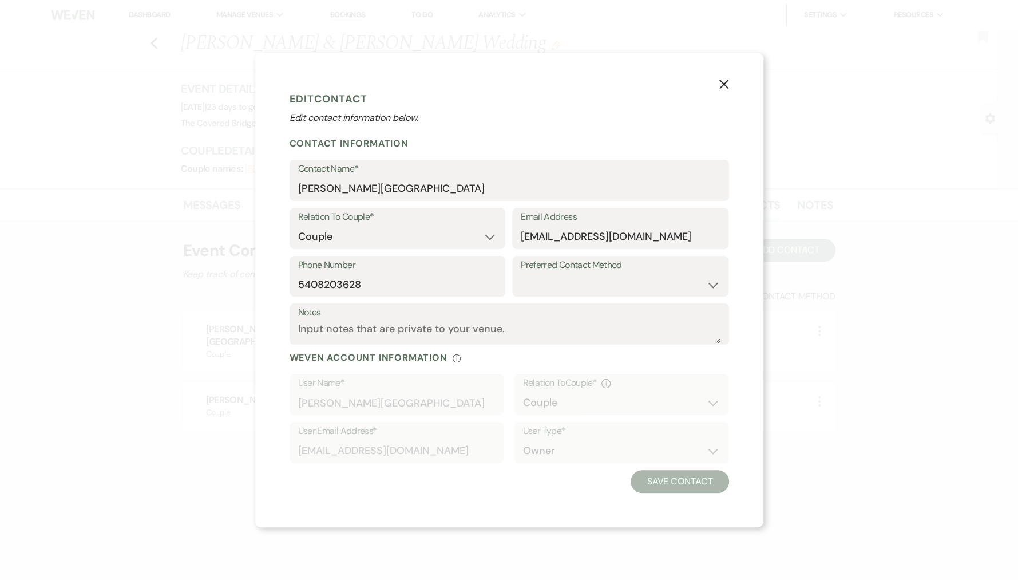
click at [719, 83] on icon "X" at bounding box center [724, 84] width 10 height 10
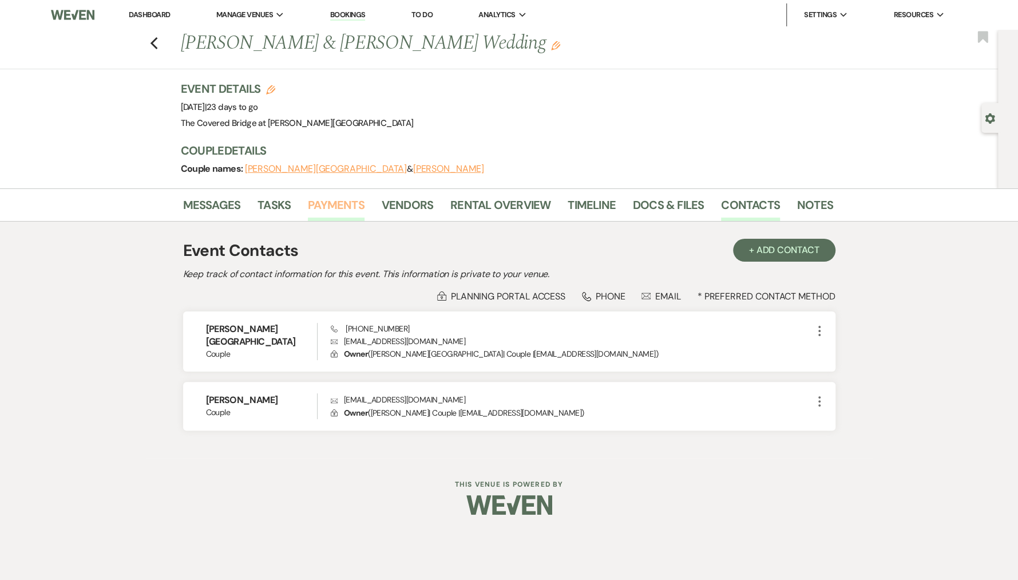
click at [342, 203] on link "Payments" at bounding box center [336, 208] width 57 height 25
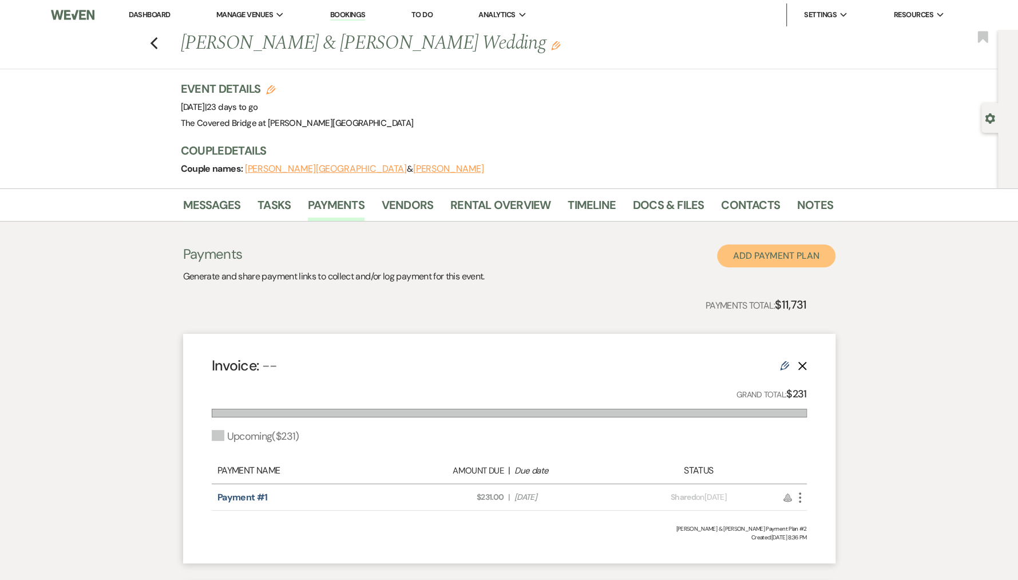
click at [774, 254] on button "Add Payment Plan" at bounding box center [776, 255] width 118 height 23
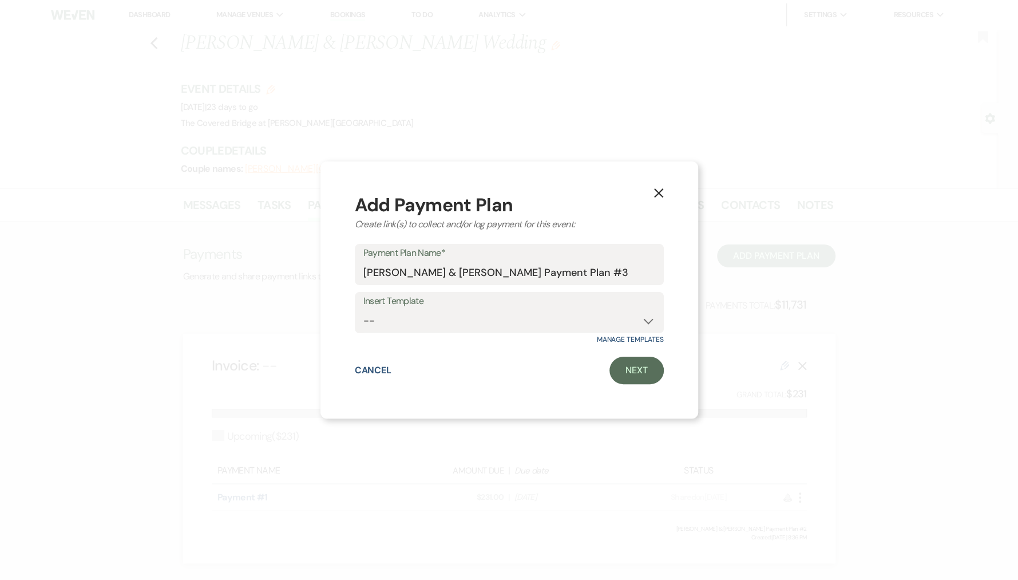
click at [659, 188] on icon "X" at bounding box center [658, 193] width 10 height 10
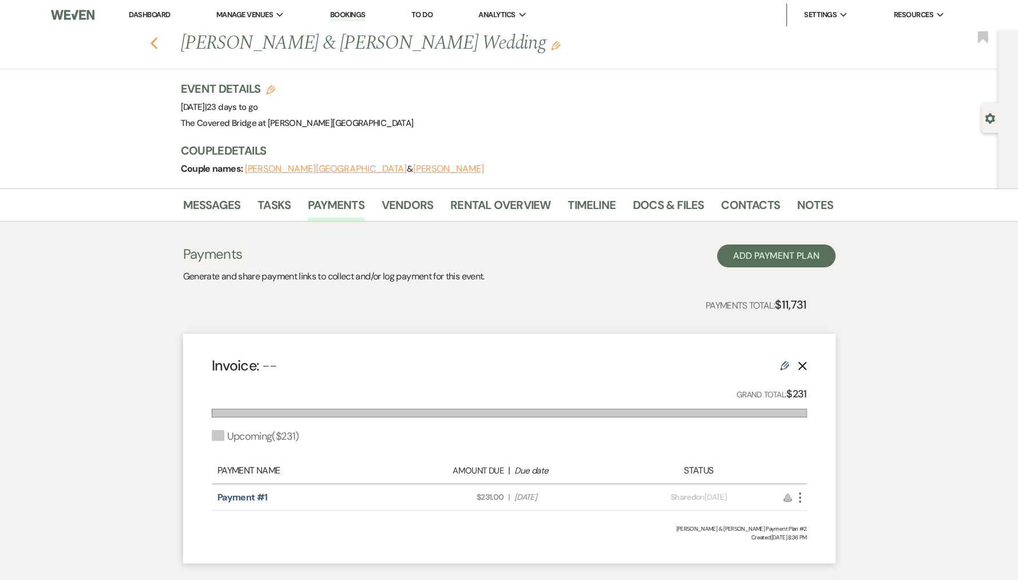
click at [153, 47] on icon "Previous" at bounding box center [154, 44] width 9 height 14
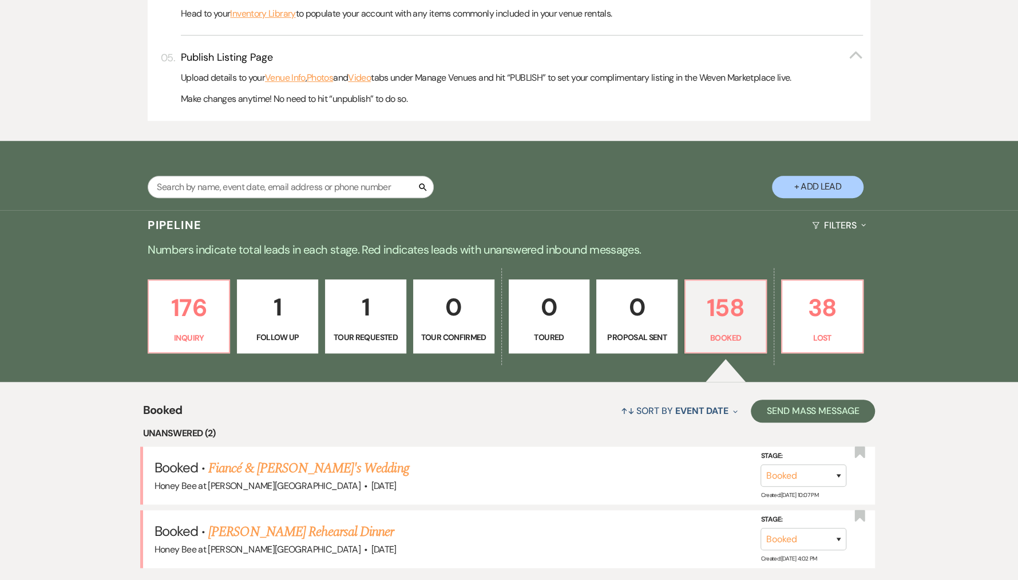
scroll to position [483, 0]
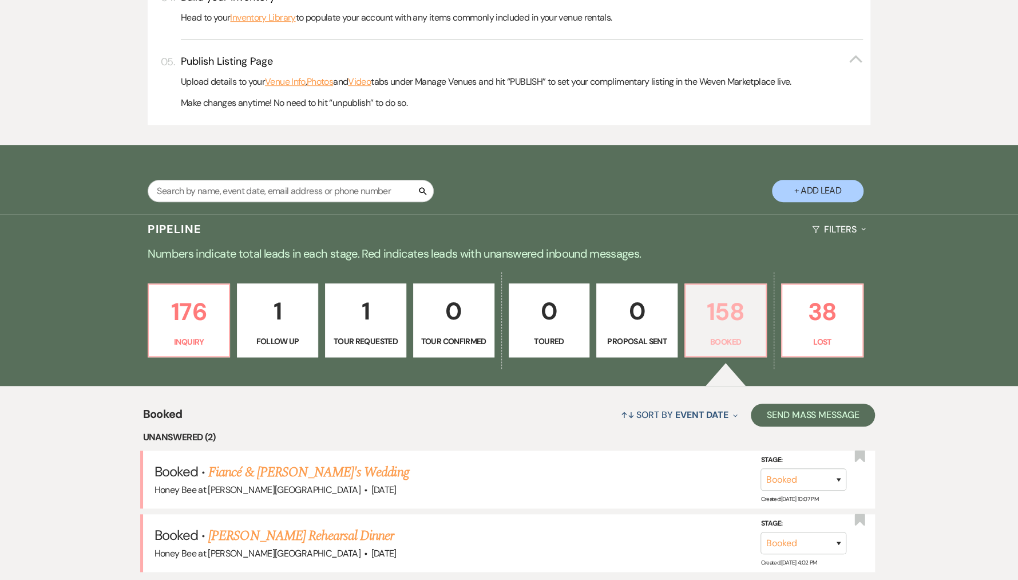
click at [741, 342] on p "Booked" at bounding box center [725, 341] width 66 height 13
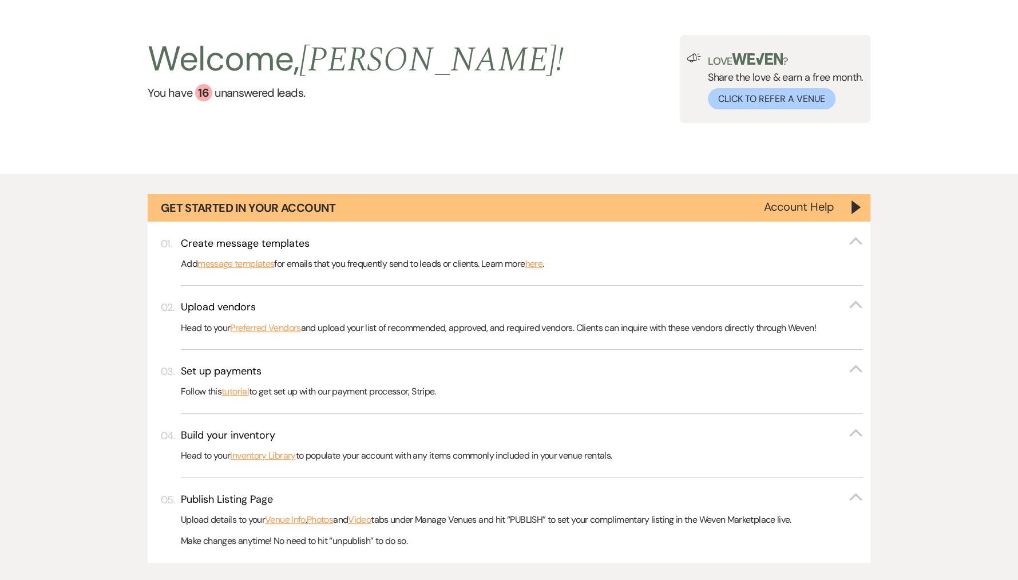
scroll to position [0, 0]
